Goal: Transaction & Acquisition: Subscribe to service/newsletter

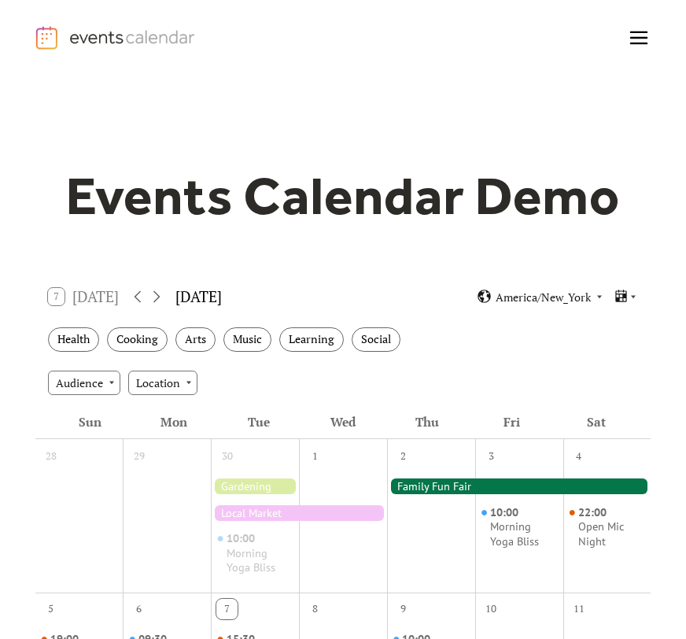
click at [638, 39] on icon "menu" at bounding box center [639, 38] width 31 height 31
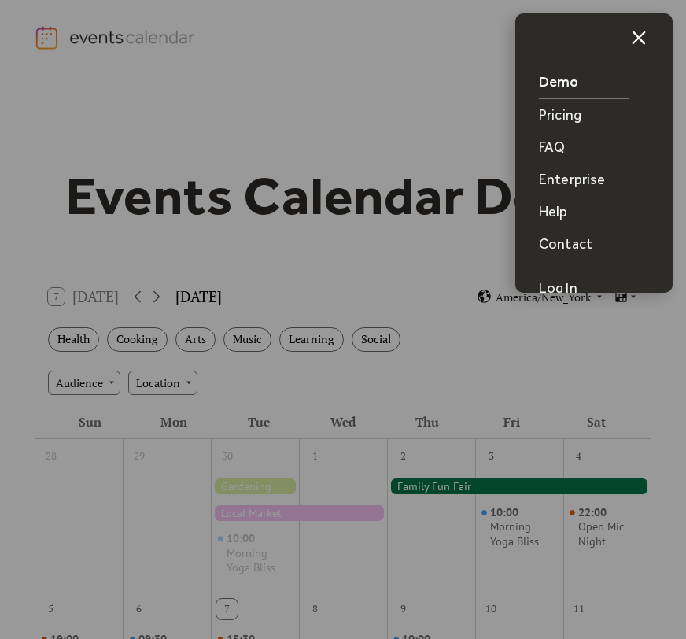
click at [558, 120] on div "Pricing" at bounding box center [560, 115] width 43 height 20
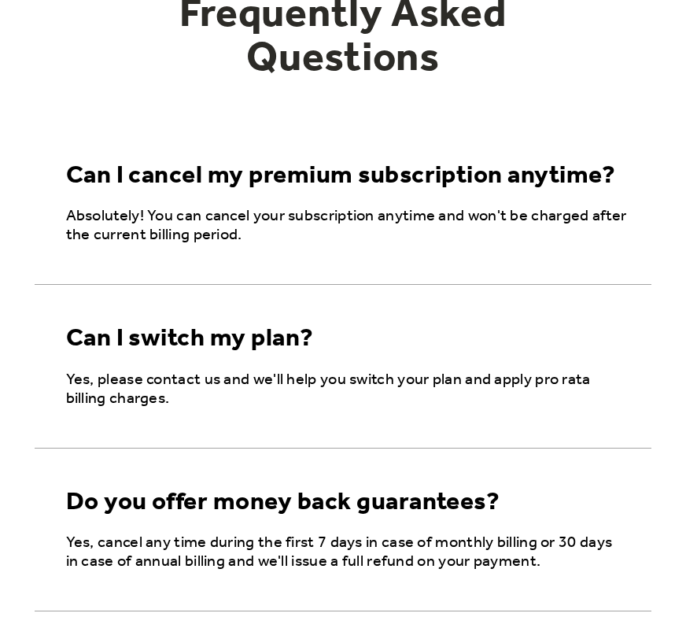
scroll to position [987, 0]
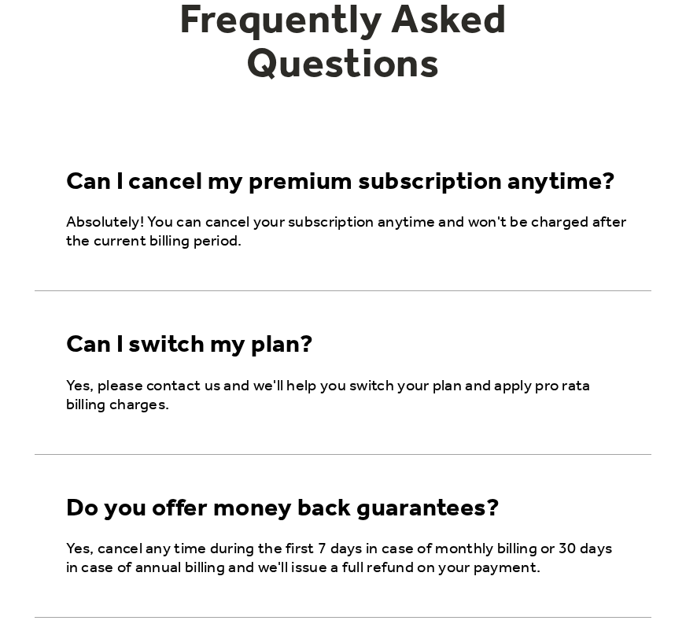
click at [342, 191] on div "Can I cancel my premium subscription anytime?" at bounding box center [341, 183] width 550 height 30
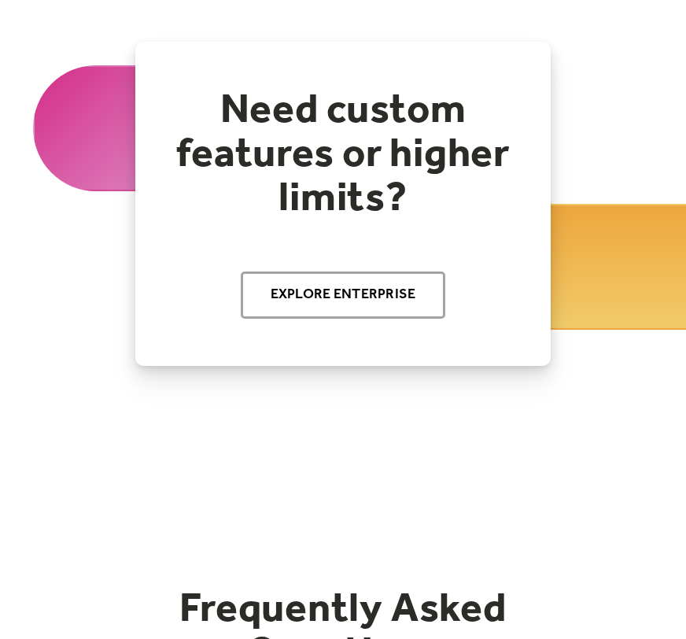
scroll to position [0, 0]
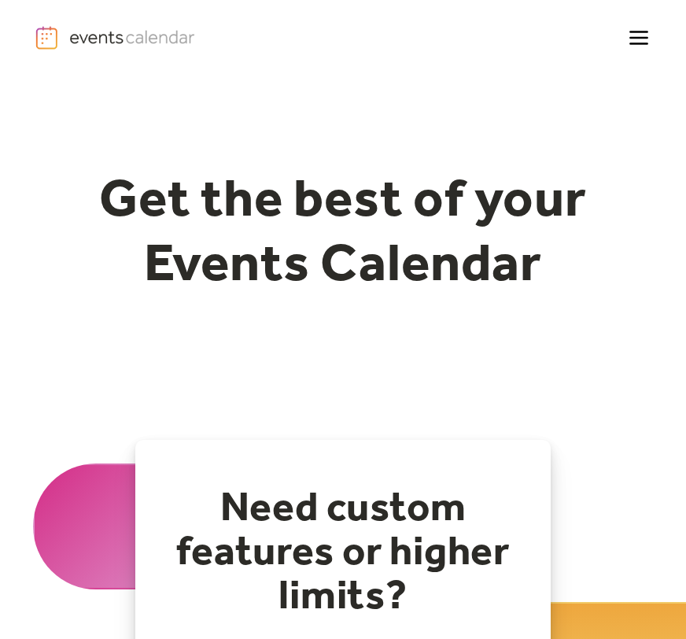
click at [420, 180] on h1 "Get the best of your Events Calendar" at bounding box center [343, 234] width 604 height 128
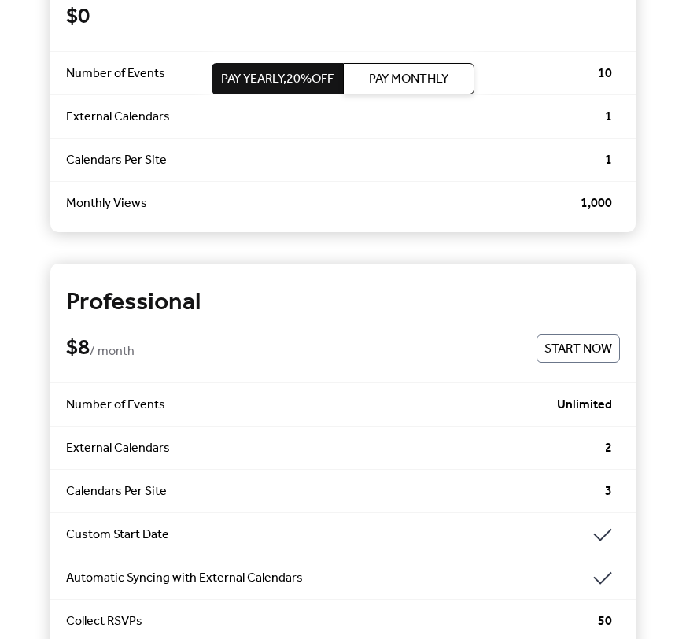
scroll to position [525, 0]
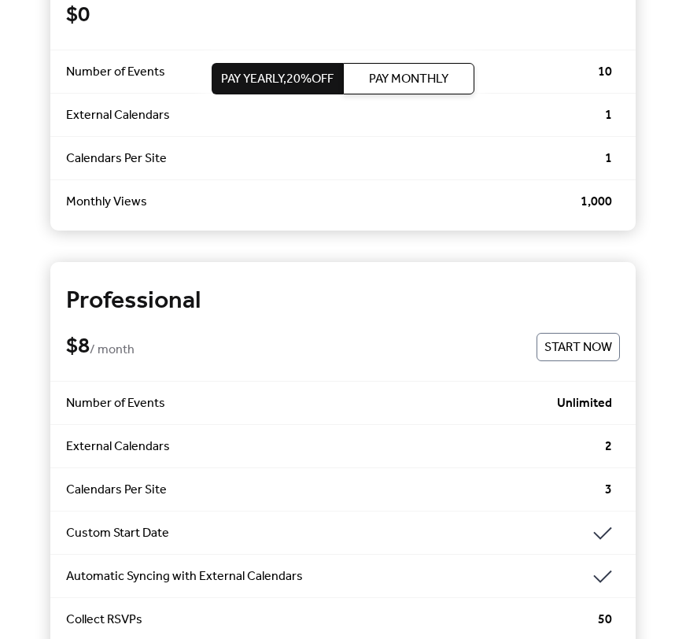
click at [128, 449] on span "External Calendars" at bounding box center [336, 447] width 540 height 19
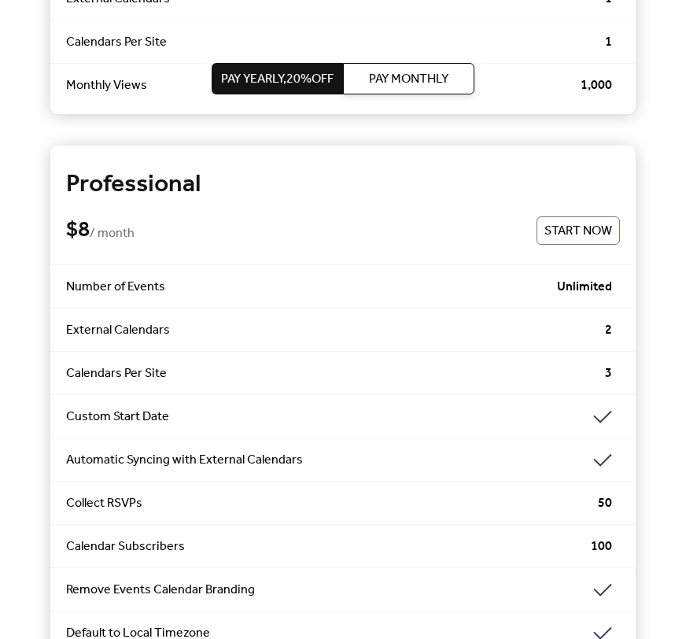
scroll to position [645, 0]
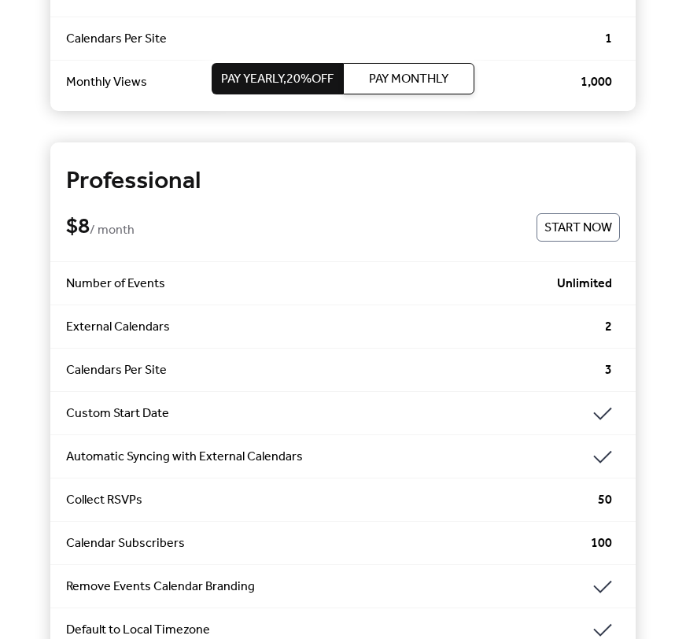
click at [308, 369] on span "Calendars Per Site" at bounding box center [336, 370] width 540 height 19
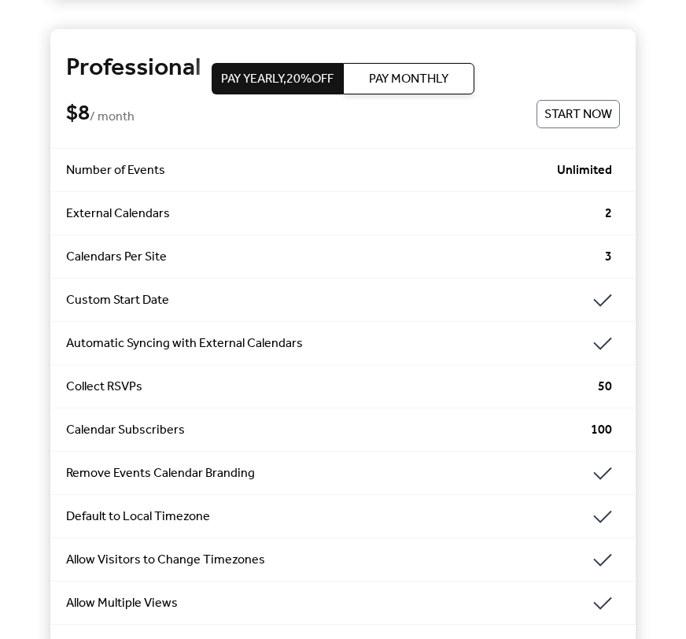
scroll to position [756, 0]
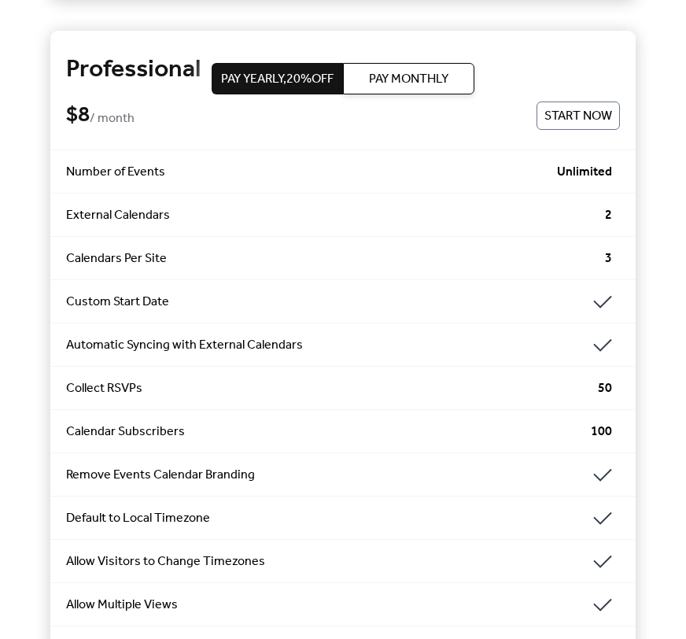
click at [454, 93] on button "Pay Monthly" at bounding box center [408, 78] width 131 height 31
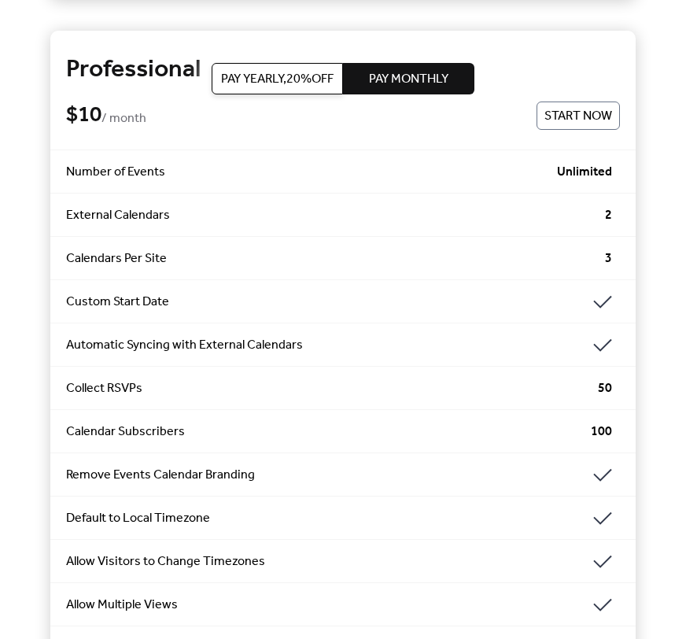
click at [323, 70] on span "Pay Yearly, 20% off" at bounding box center [277, 79] width 113 height 19
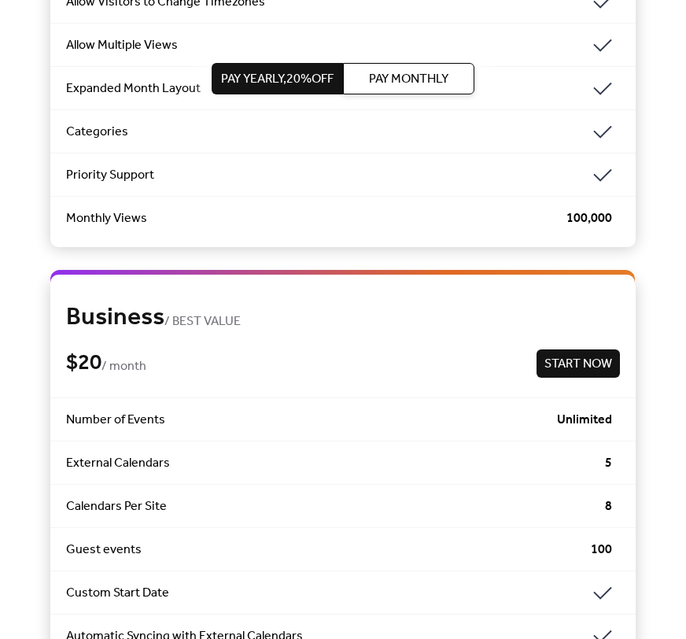
scroll to position [1318, 0]
